Goal: Task Accomplishment & Management: Manage account settings

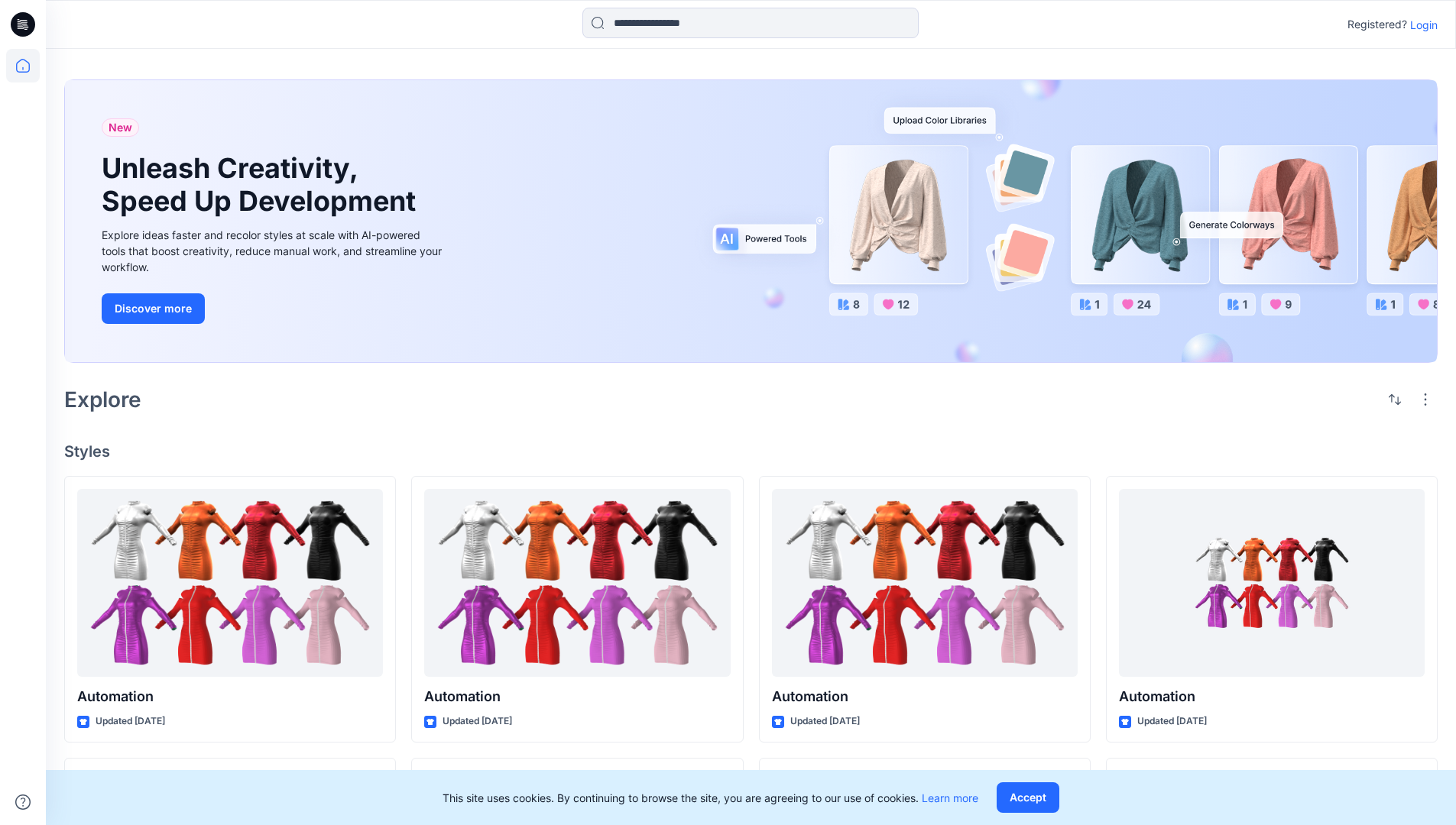
click at [1420, 24] on p "Login" at bounding box center [1424, 24] width 28 height 16
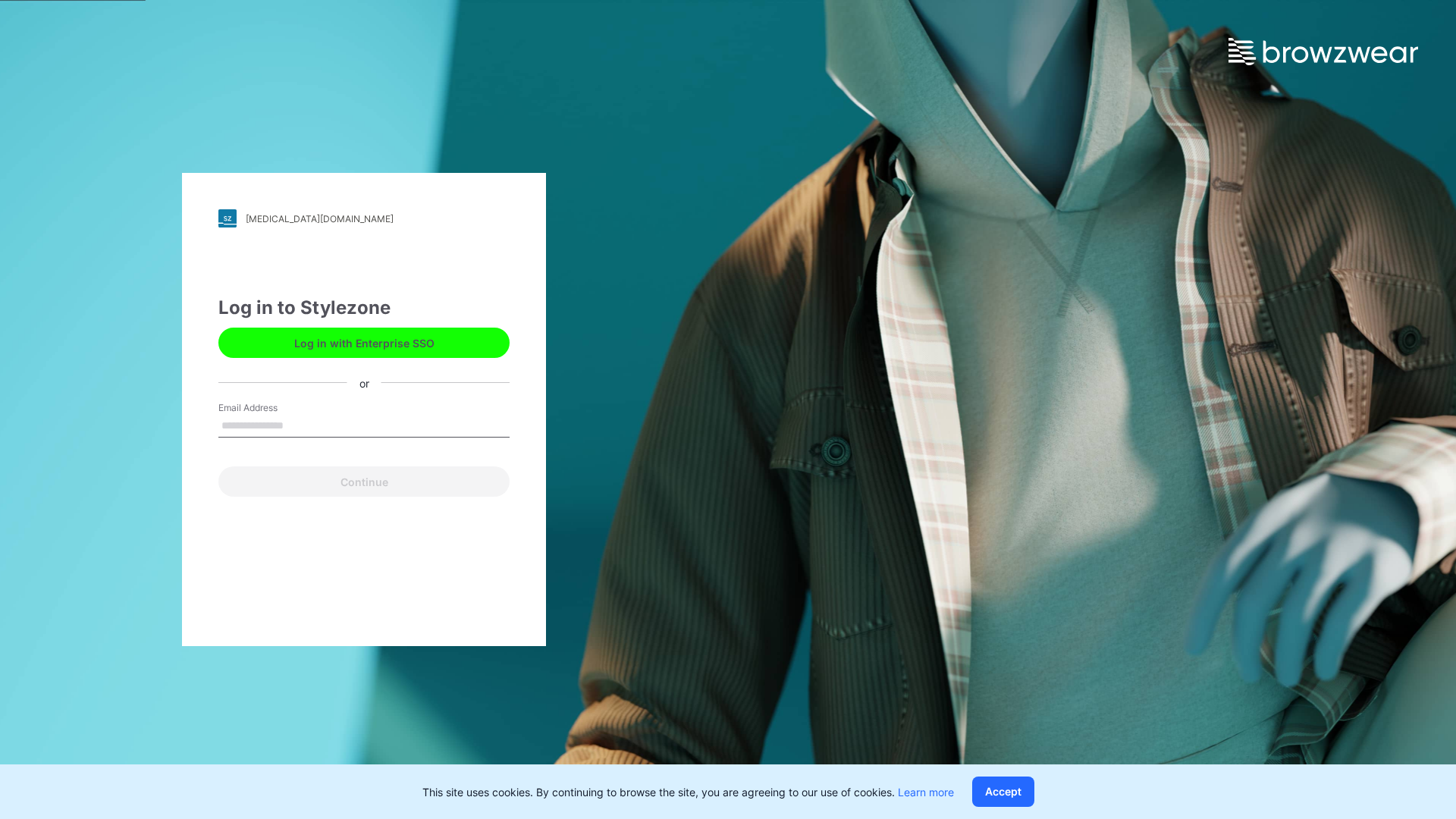
click at [299, 425] on input "Email Address" at bounding box center [364, 426] width 292 height 23
type input "**********"
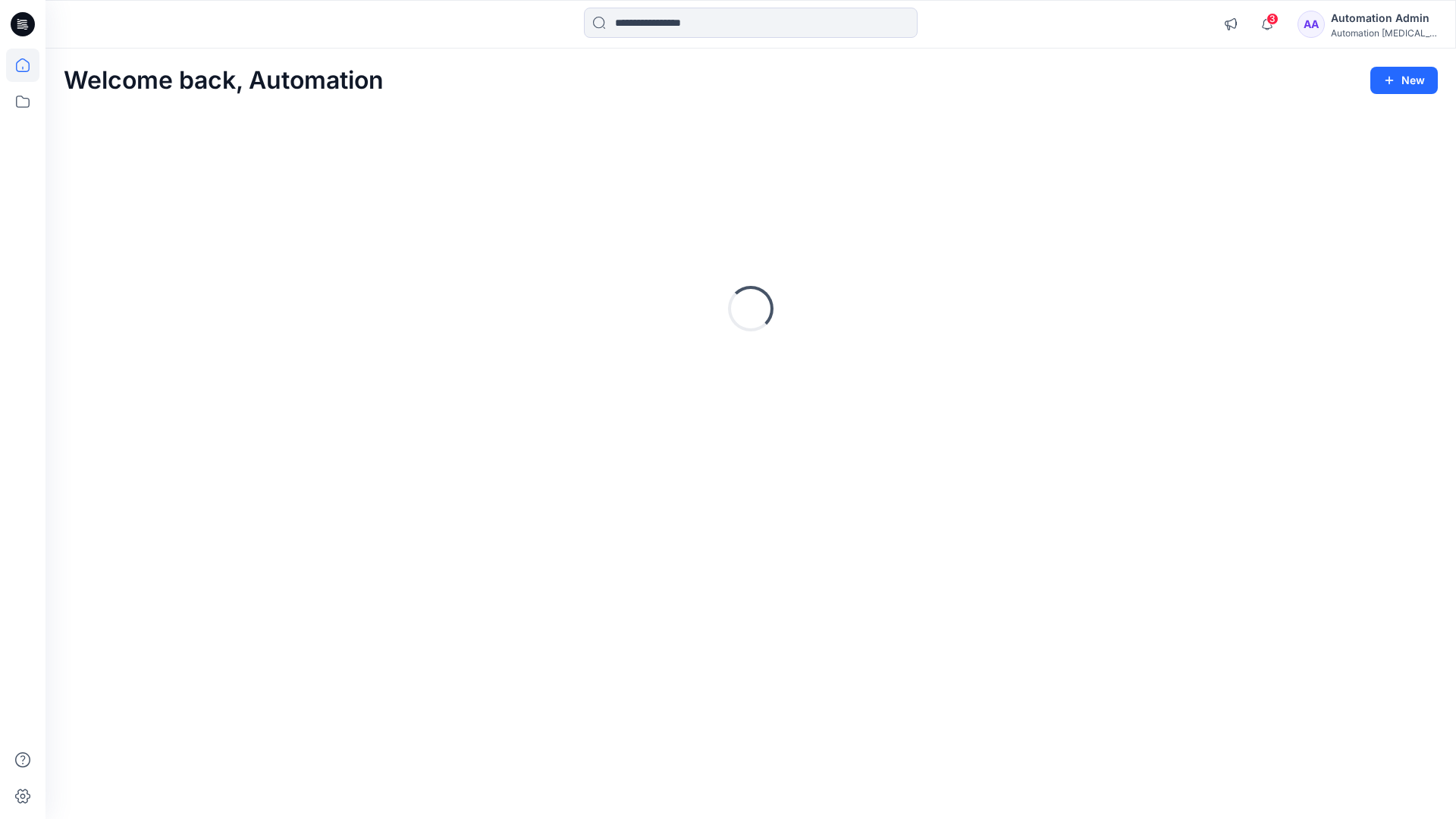
click at [29, 65] on icon at bounding box center [22, 65] width 13 height 13
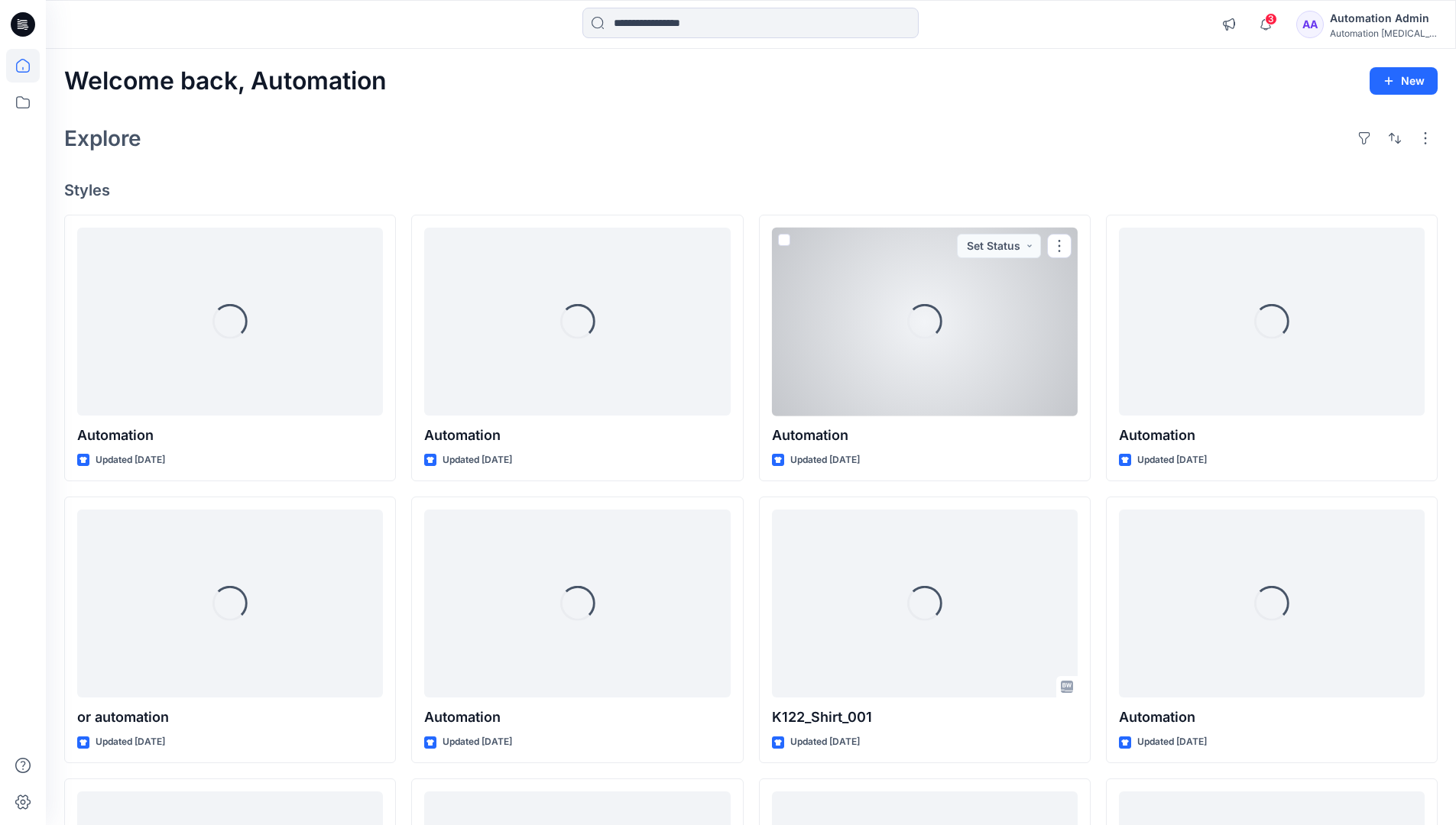
click at [1364, 24] on div "Automation Admin" at bounding box center [1383, 18] width 107 height 18
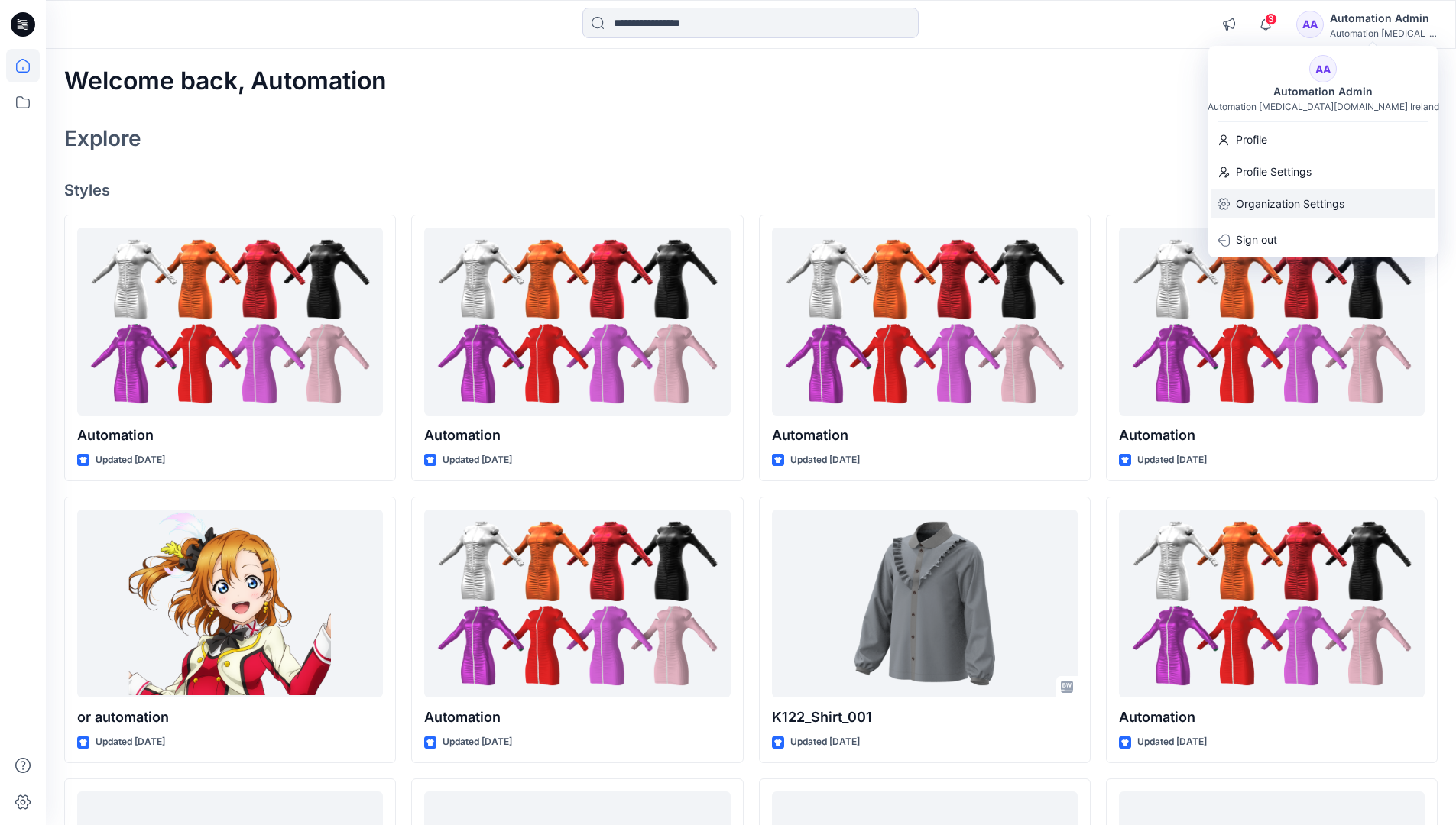
click at [1293, 194] on p "Organization Settings" at bounding box center [1289, 204] width 108 height 29
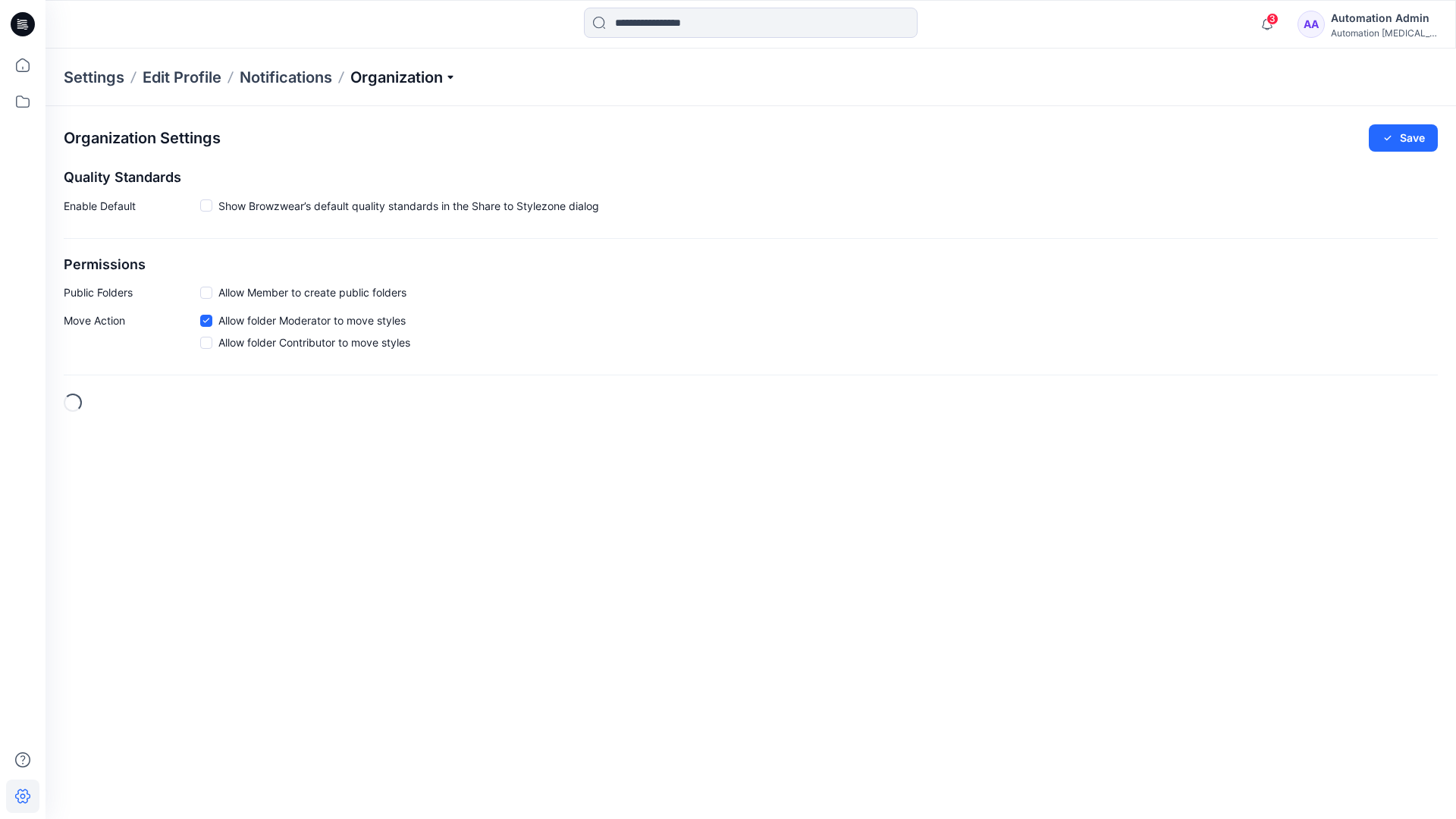
click at [451, 78] on p "Organization" at bounding box center [404, 77] width 107 height 21
click at [375, 141] on link "Edit Status Labels" at bounding box center [406, 143] width 222 height 31
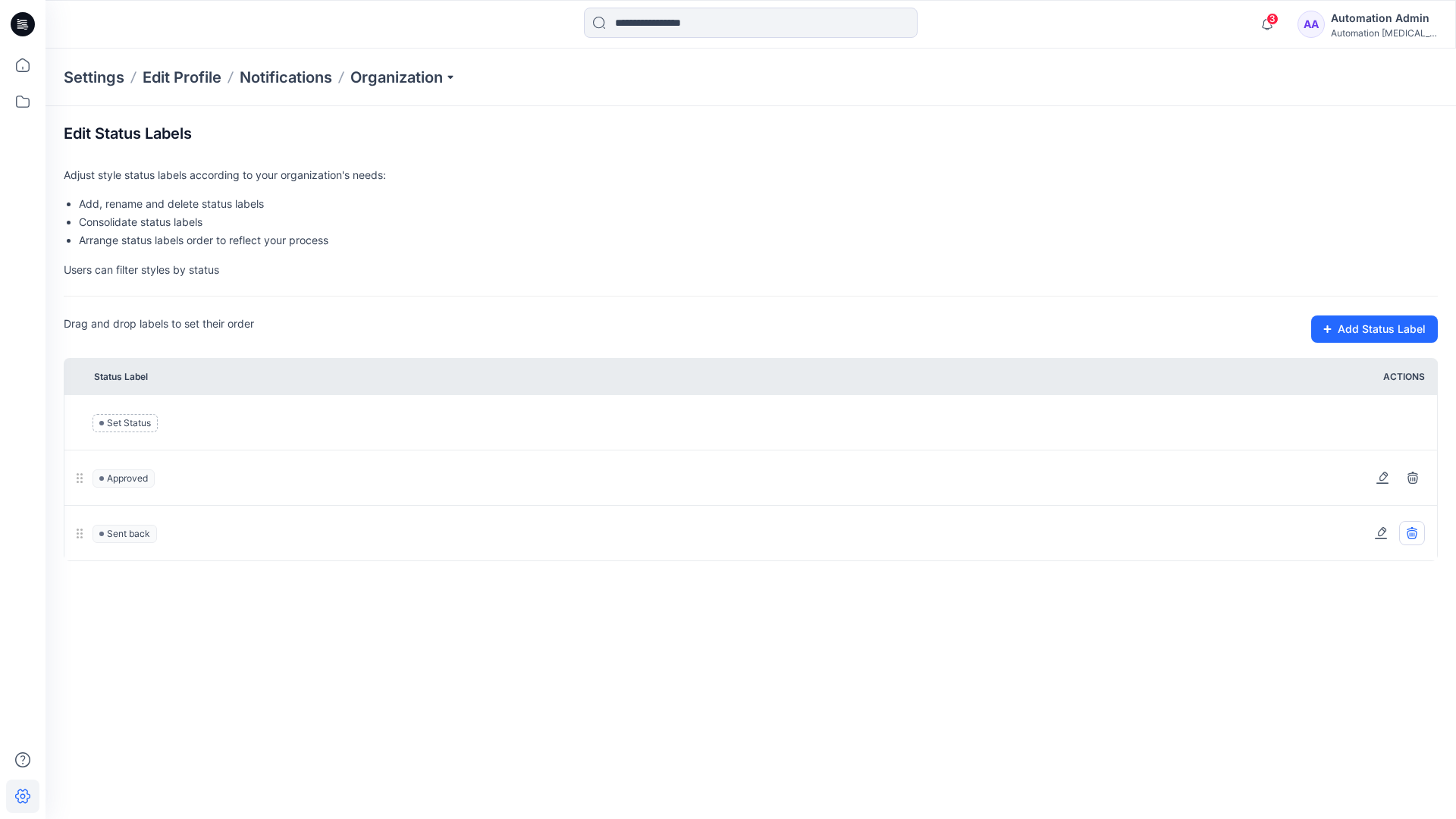
click at [1414, 532] on icon at bounding box center [1412, 533] width 12 height 12
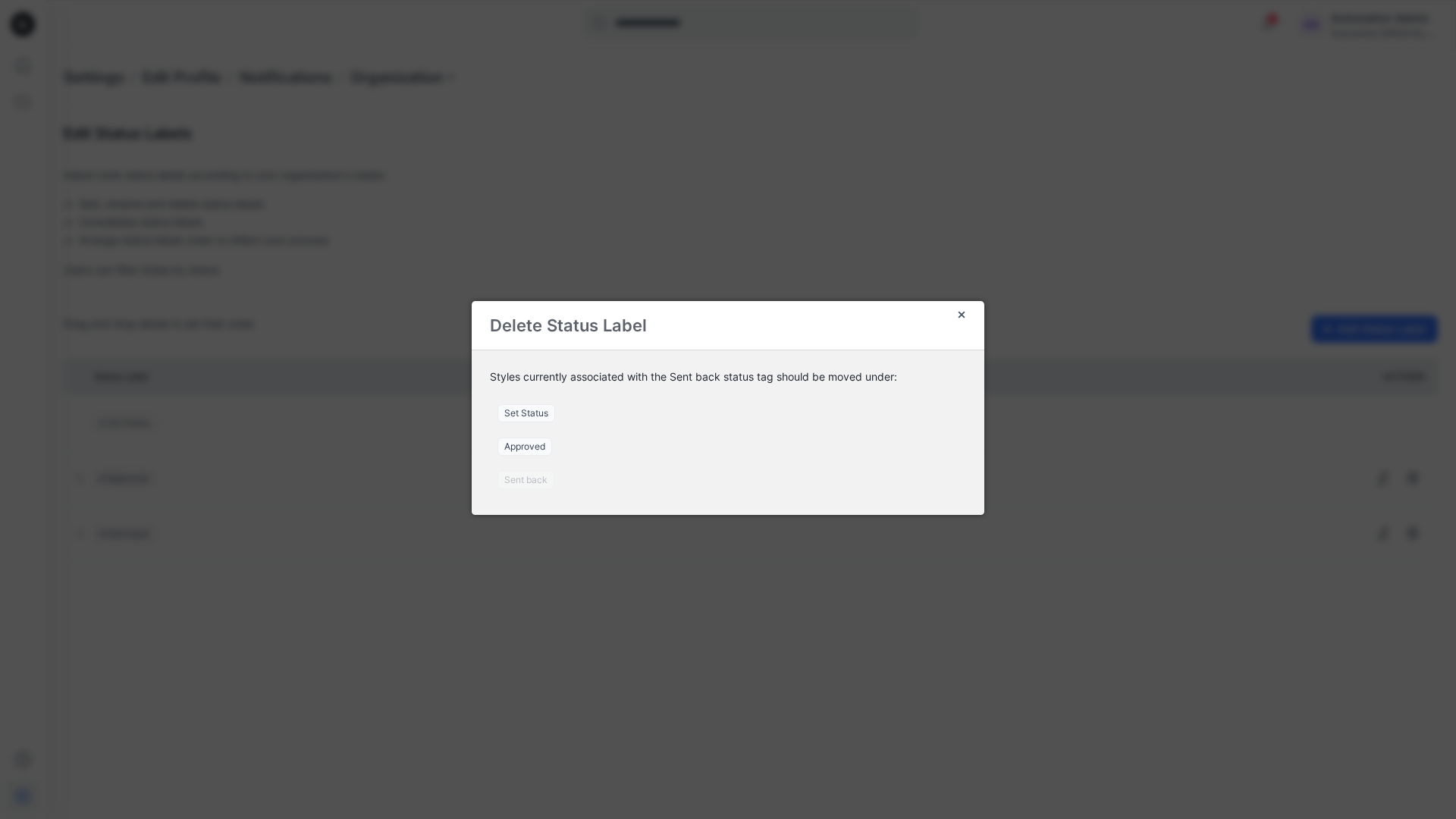
click at [532, 413] on span "Set Status" at bounding box center [527, 413] width 58 height 18
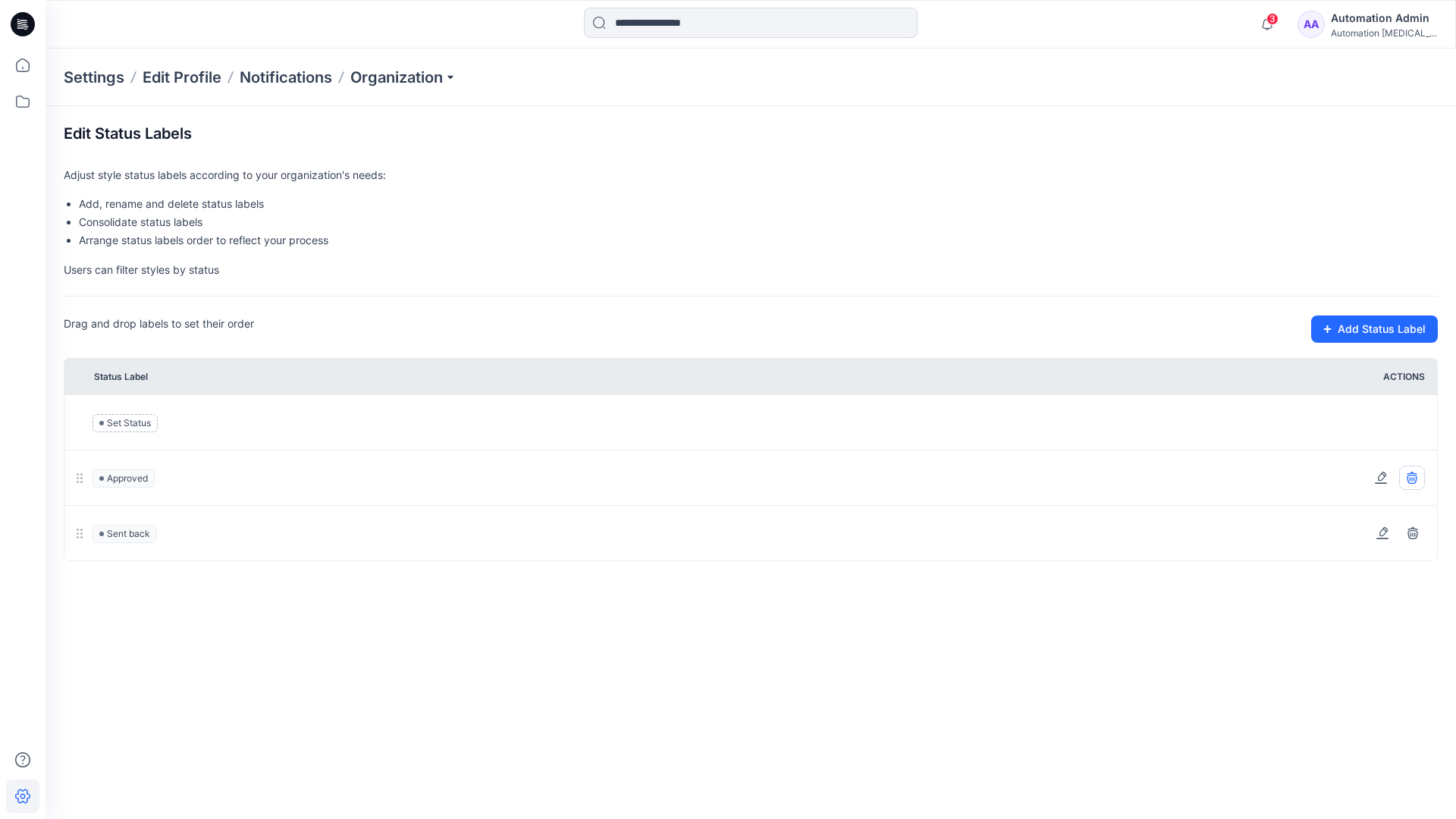
click at [1416, 480] on icon at bounding box center [1412, 480] width 10 height 9
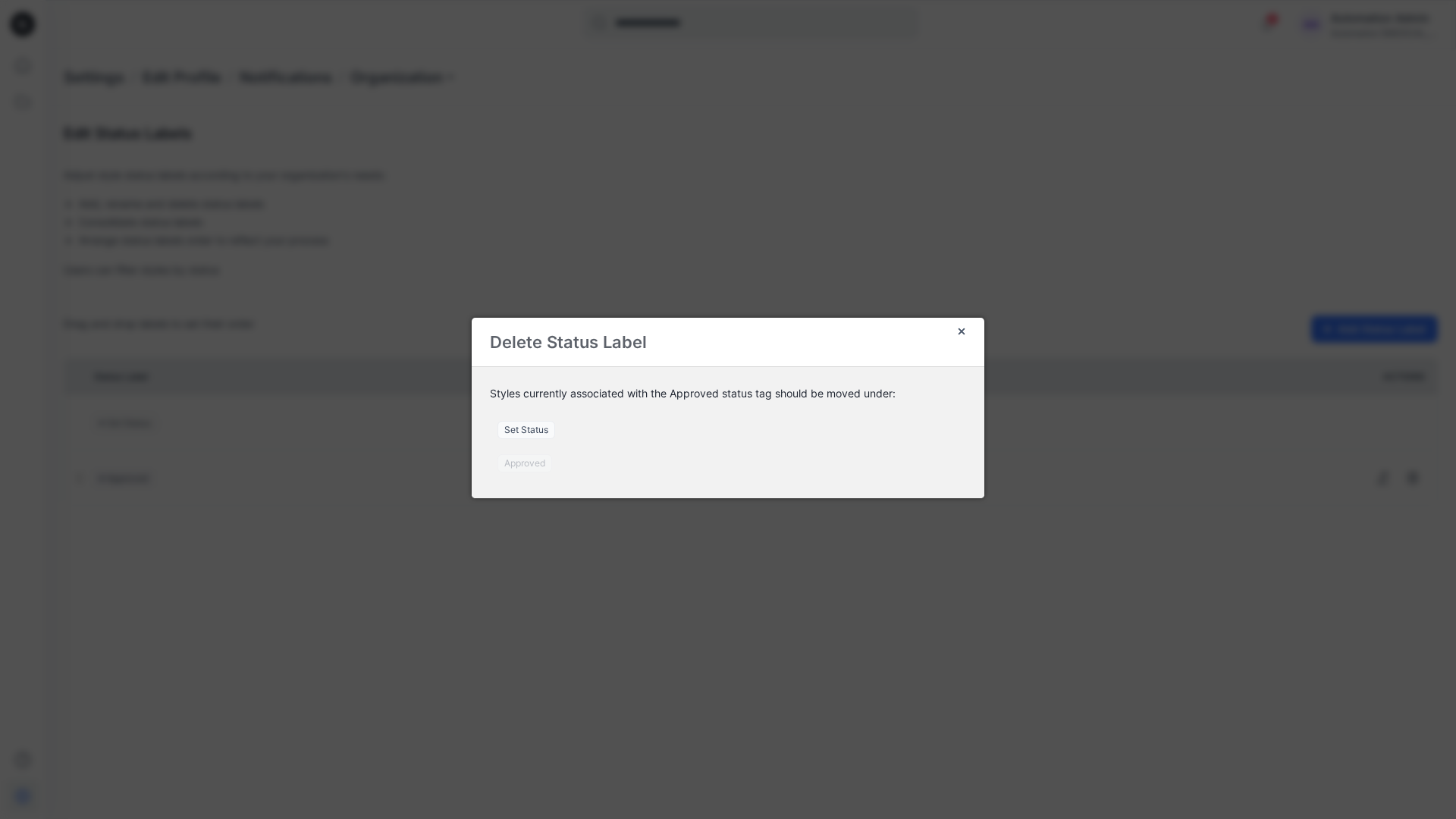
click at [534, 432] on span "Set Status" at bounding box center [527, 429] width 58 height 18
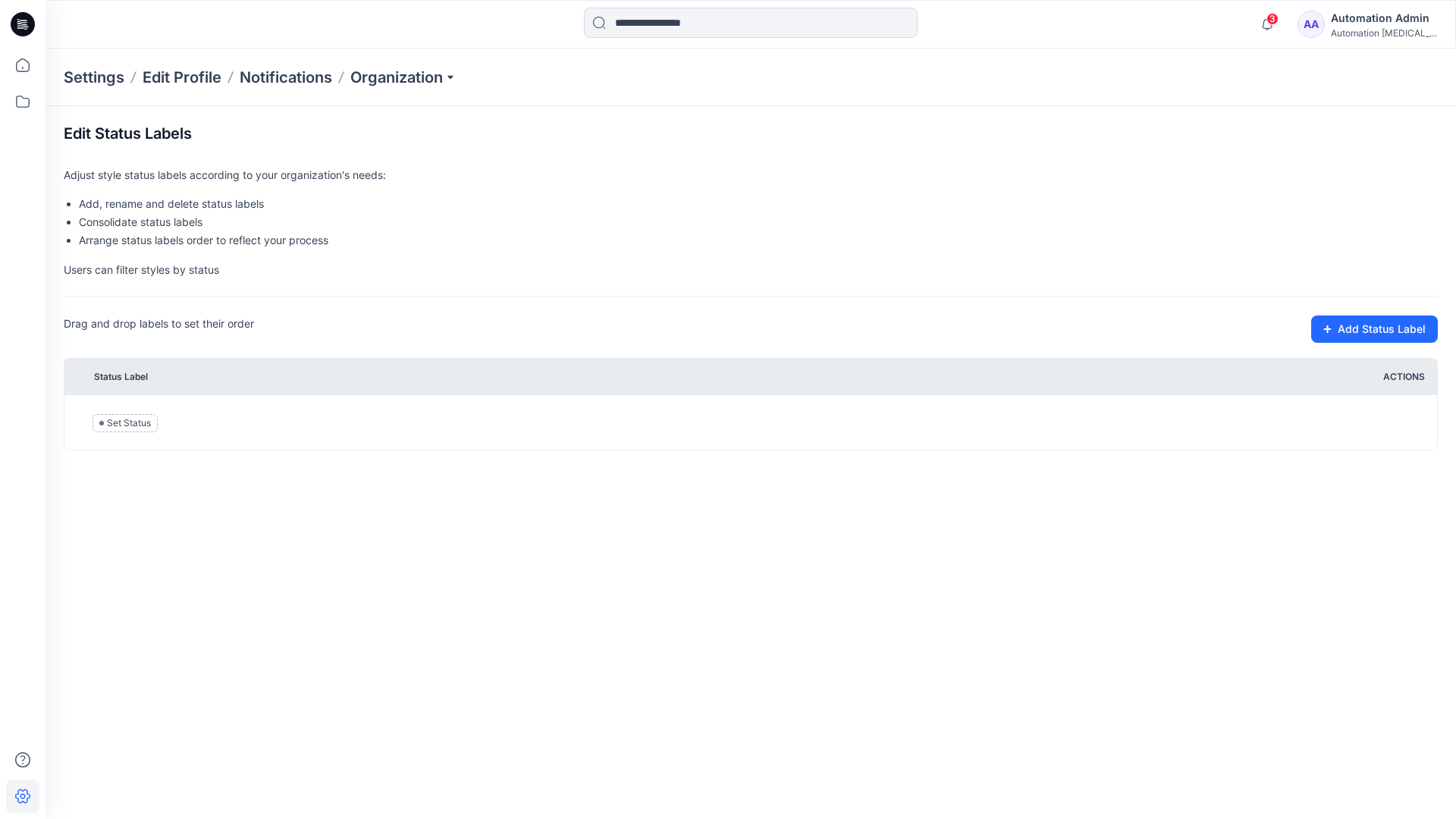
click at [1359, 31] on div "Automation [MEDICAL_DATA]..." at bounding box center [1385, 33] width 107 height 12
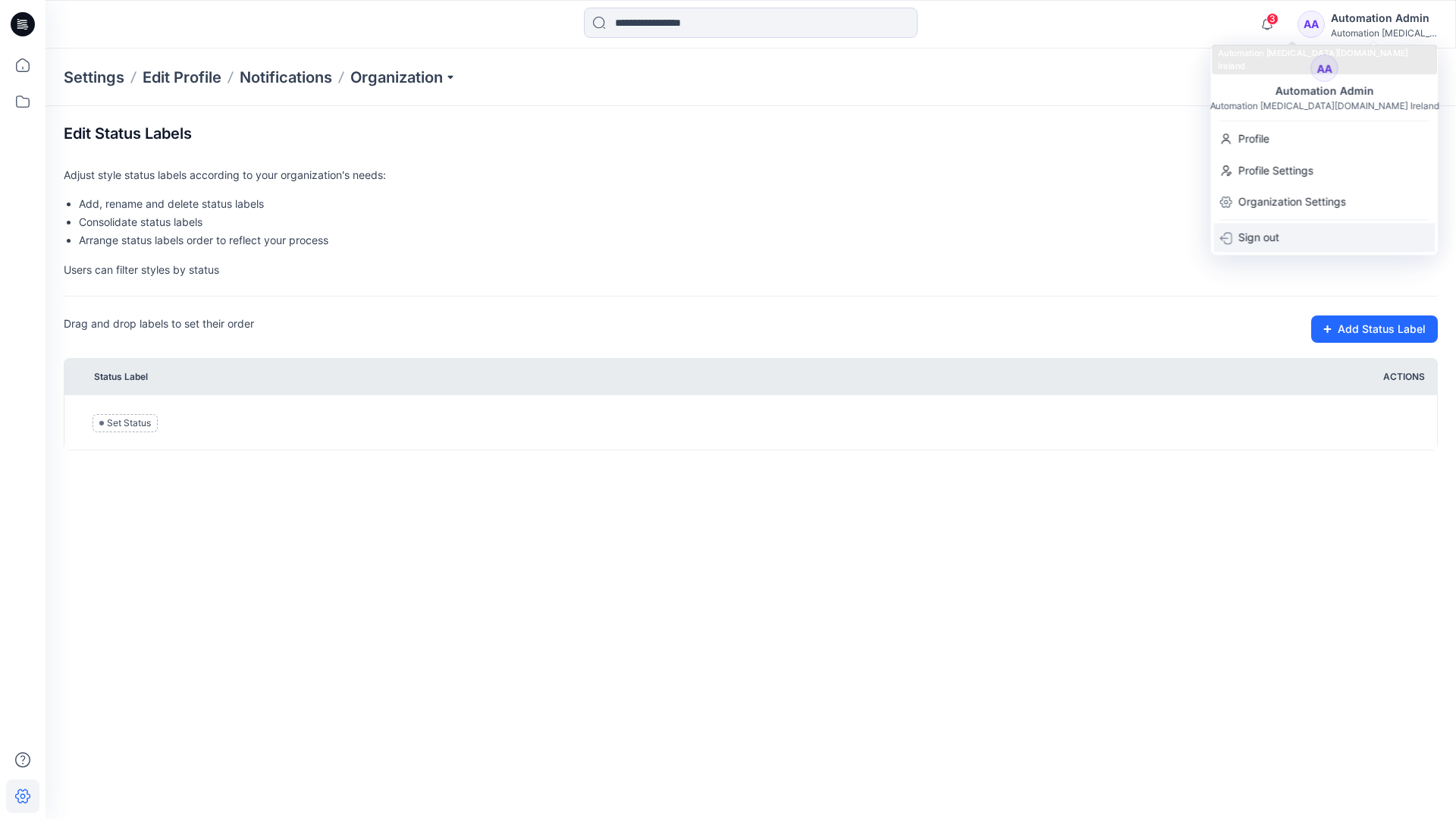
click at [1271, 233] on p "Sign out" at bounding box center [1259, 238] width 41 height 29
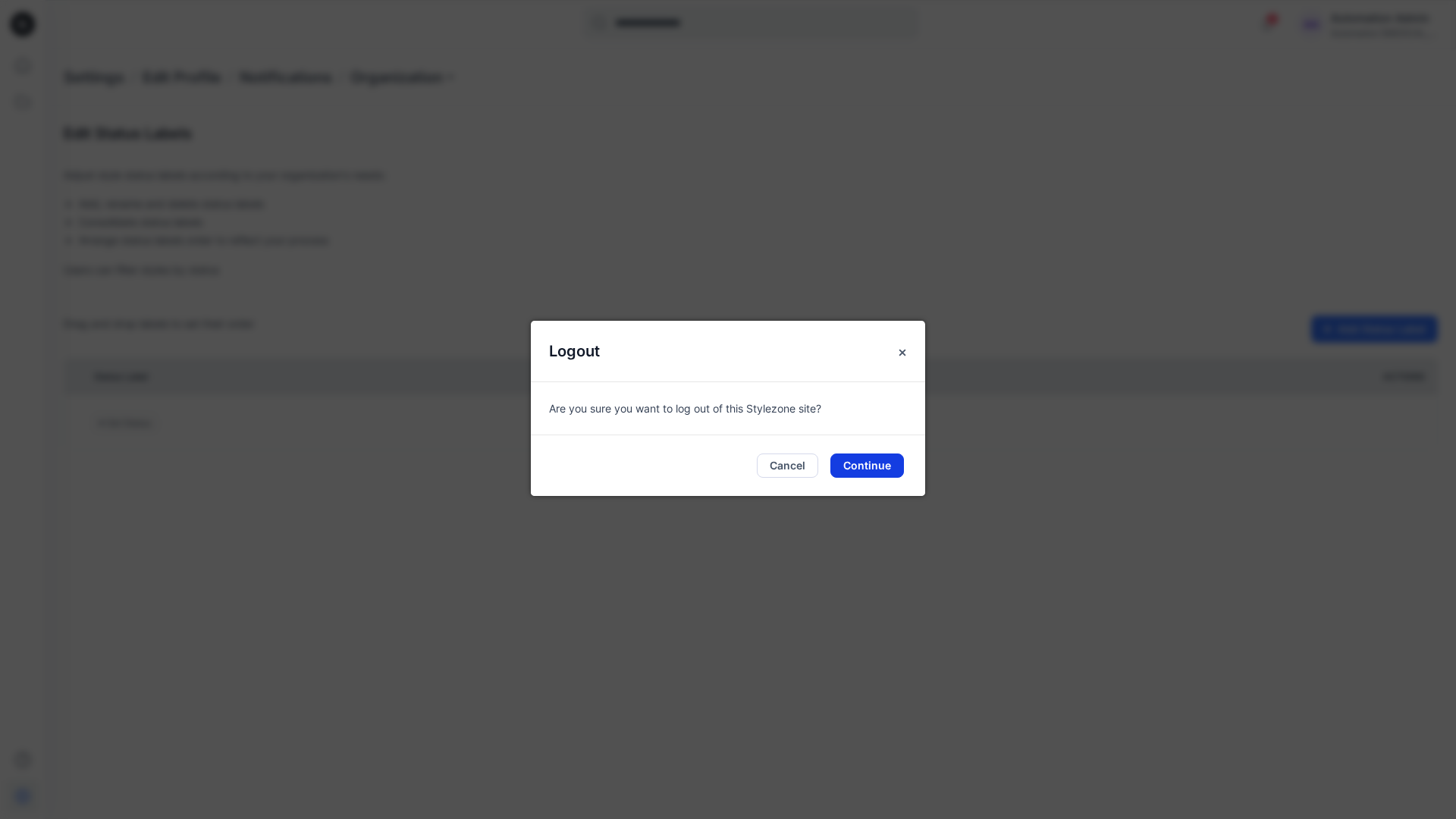
click at [877, 469] on button "Continue" at bounding box center [867, 466] width 74 height 24
